Goal: Find specific page/section: Find specific page/section

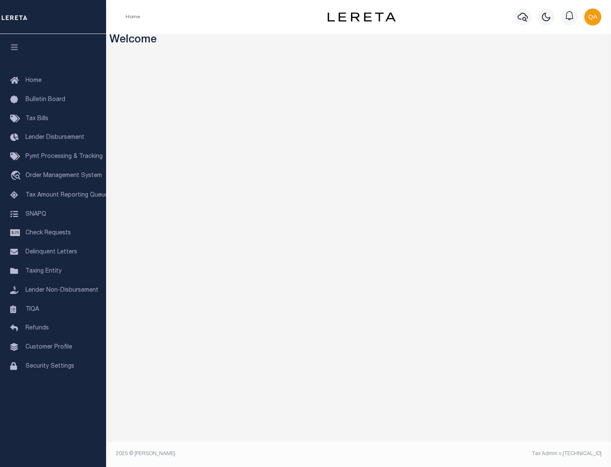
click at [53, 309] on link "TIQA" at bounding box center [53, 309] width 106 height 19
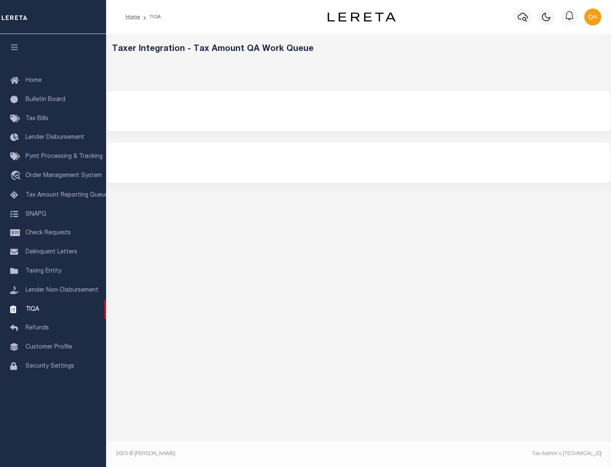
select select "200"
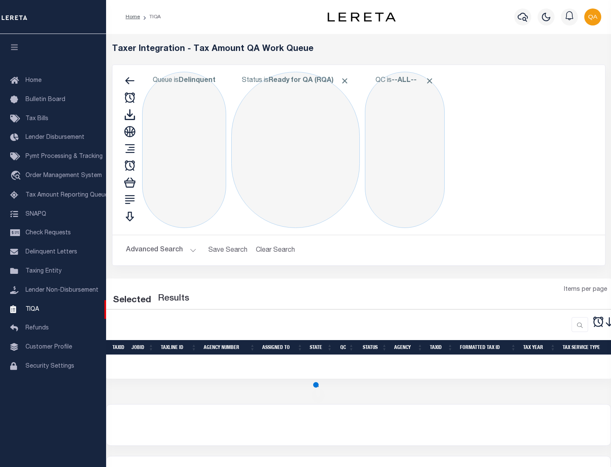
select select "200"
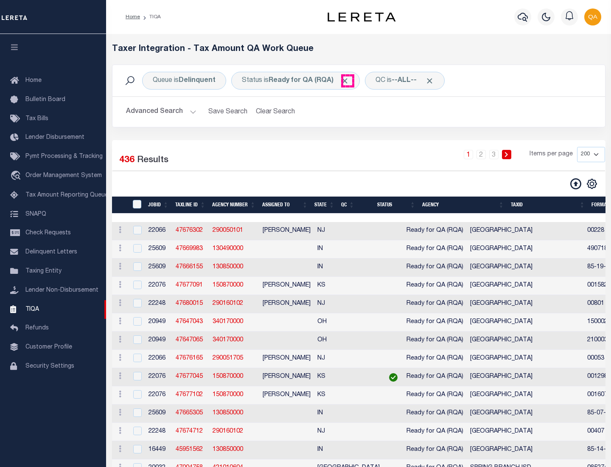
click at [348, 81] on span "Click to Remove" at bounding box center [345, 80] width 9 height 9
